Goal: Obtain resource: Obtain resource

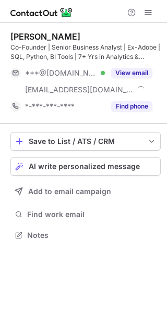
scroll to position [228, 167]
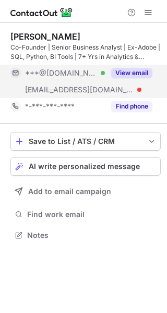
click at [117, 67] on div "View email" at bounding box center [129, 73] width 48 height 17
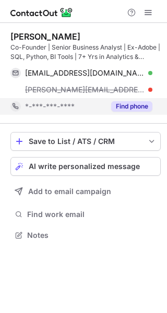
click at [123, 105] on button "Find phone" at bounding box center [131, 106] width 41 height 10
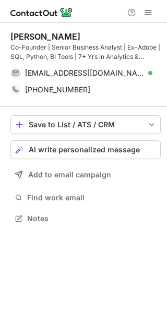
scroll to position [6, 5]
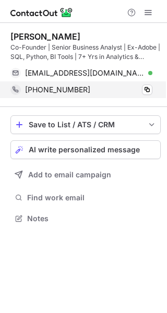
scroll to position [211, 167]
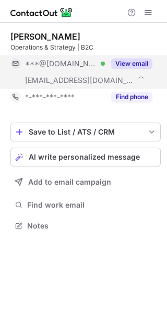
scroll to position [218, 167]
click at [125, 62] on button "View email" at bounding box center [131, 63] width 41 height 10
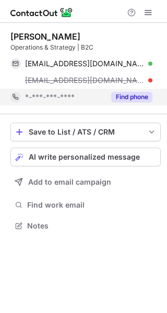
click at [116, 98] on button "Find phone" at bounding box center [131, 97] width 41 height 10
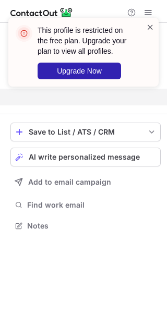
scroll to position [202, 167]
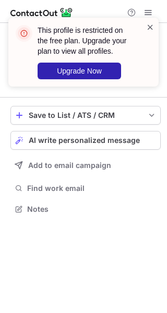
click at [151, 29] on span at bounding box center [150, 27] width 8 height 10
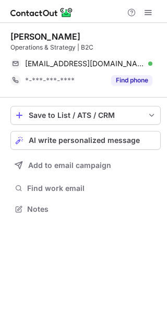
scroll to position [202, 167]
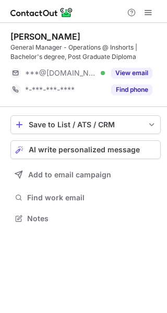
scroll to position [211, 167]
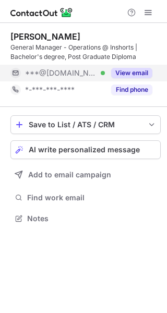
click at [124, 70] on button "View email" at bounding box center [131, 73] width 41 height 10
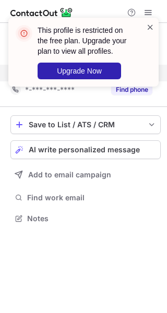
click at [151, 28] on span at bounding box center [150, 27] width 8 height 10
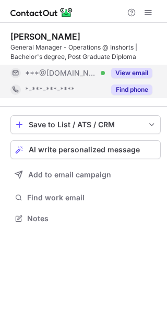
click at [137, 83] on div "Find phone" at bounding box center [129, 89] width 48 height 17
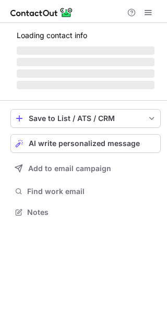
scroll to position [5, 5]
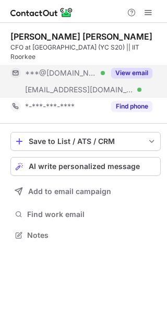
click at [133, 68] on button "View email" at bounding box center [131, 73] width 41 height 10
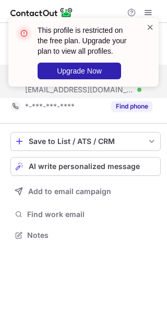
click at [152, 27] on span at bounding box center [150, 27] width 8 height 10
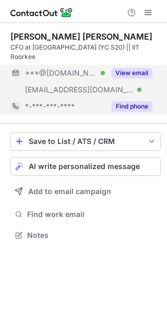
click at [119, 101] on button "Find phone" at bounding box center [131, 106] width 41 height 10
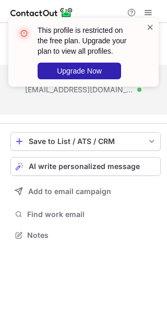
scroll to position [202, 167]
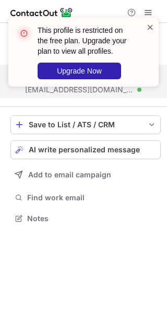
click at [149, 24] on span at bounding box center [150, 27] width 8 height 10
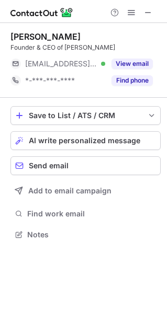
scroll to position [227, 166]
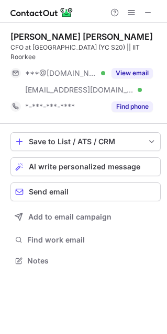
scroll to position [244, 166]
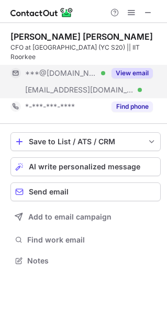
click at [122, 68] on button "View email" at bounding box center [131, 73] width 41 height 10
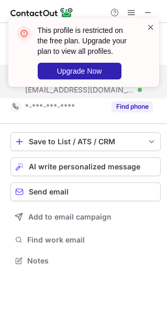
click at [147, 30] on span at bounding box center [150, 27] width 8 height 10
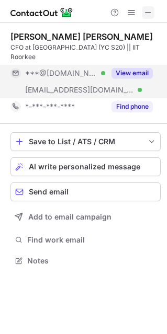
click at [145, 14] on span at bounding box center [148, 12] width 8 height 8
